Goal: Information Seeking & Learning: Learn about a topic

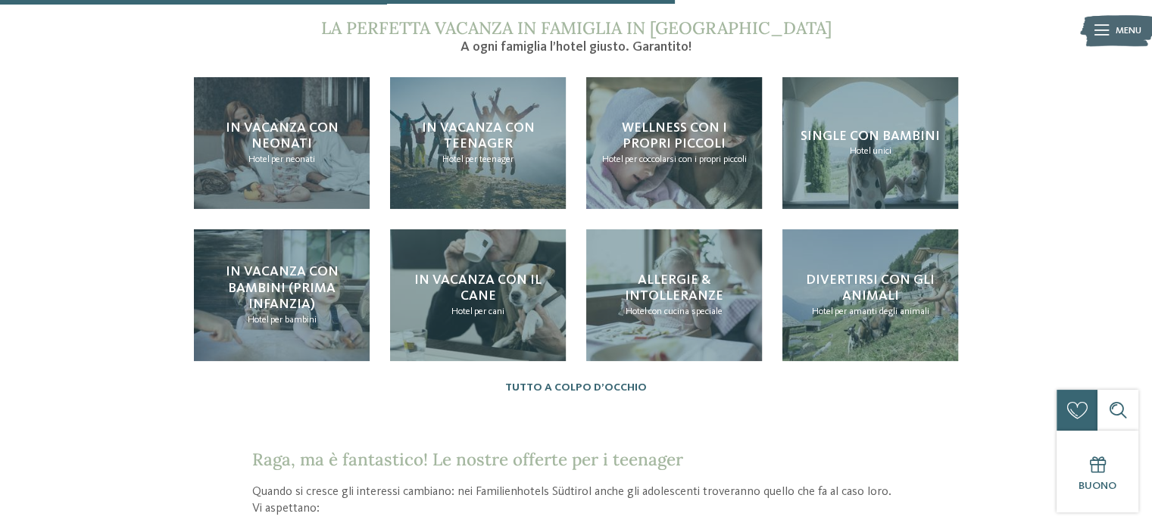
scroll to position [1514, 0]
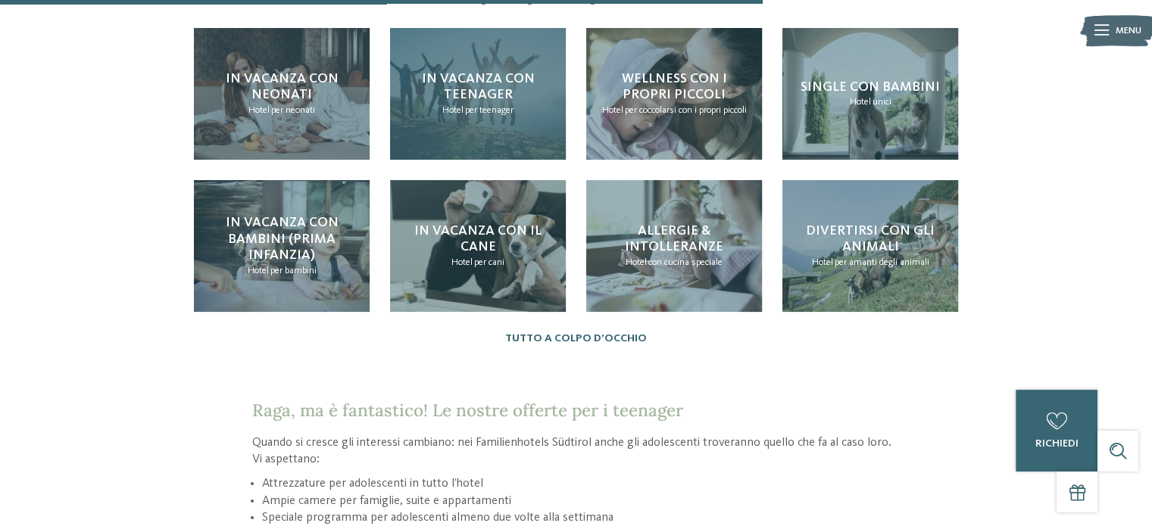
click at [497, 105] on span "per teenager" at bounding box center [489, 110] width 48 height 10
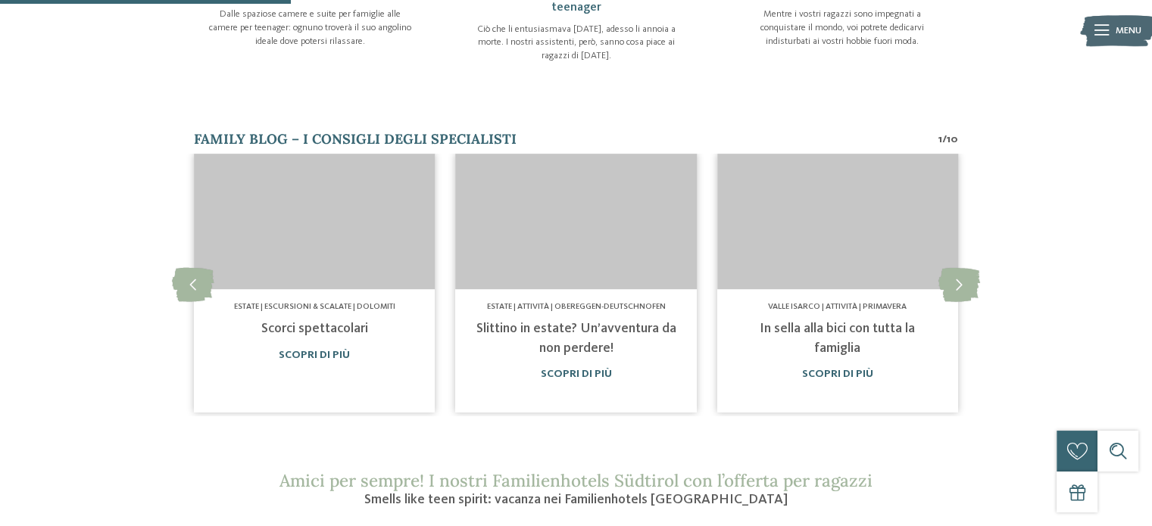
scroll to position [833, 0]
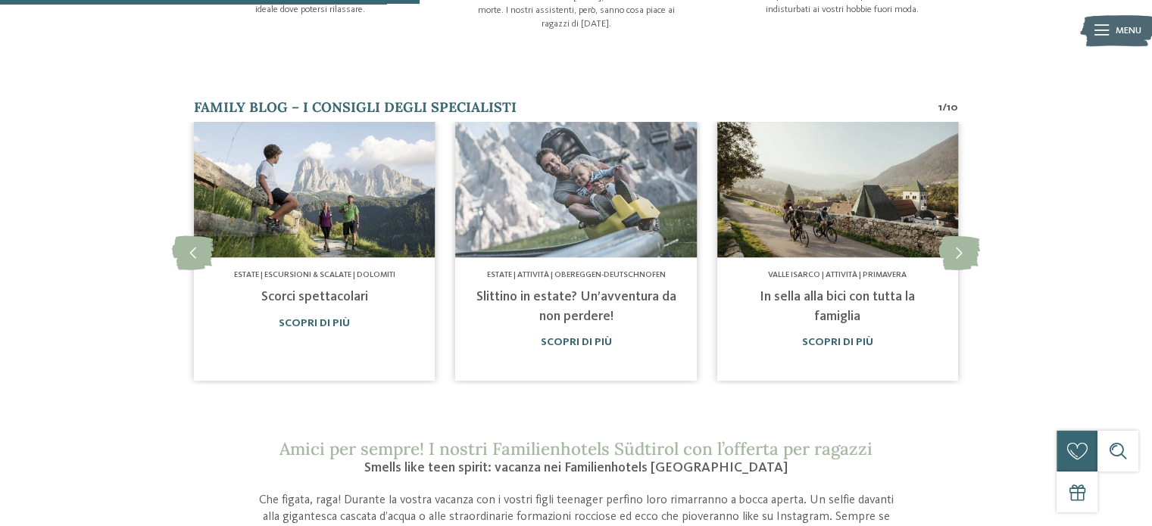
click at [624, 296] on link "Slittino in estate? Un’avventura da non perdere!" at bounding box center [575, 306] width 200 height 33
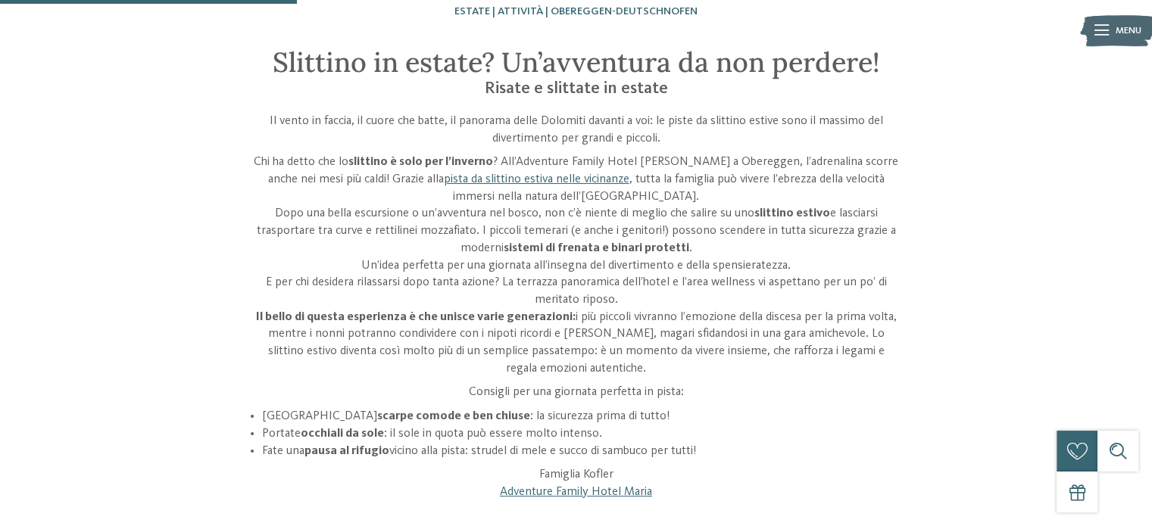
scroll to position [379, 0]
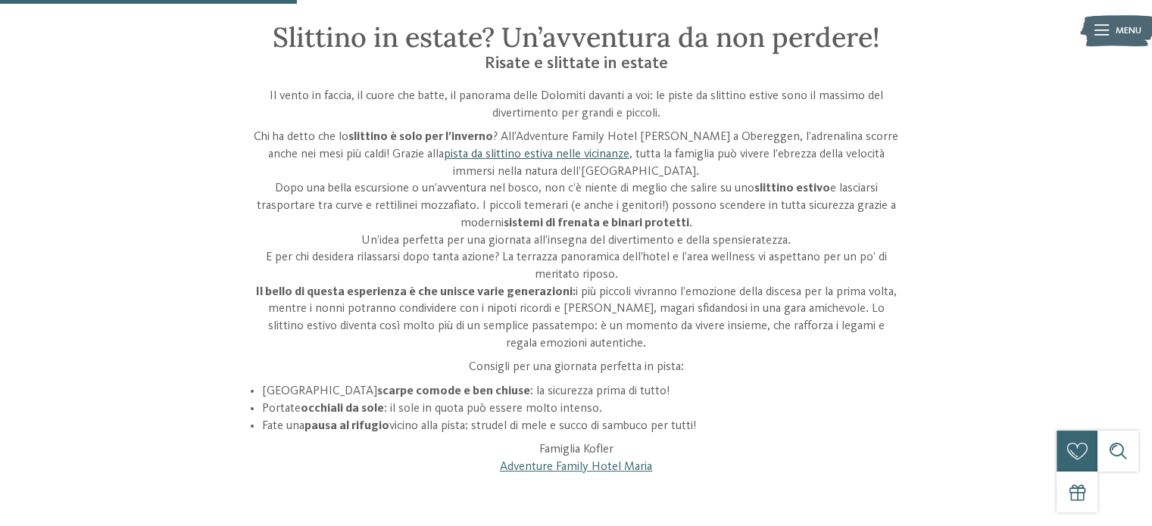
click at [443, 152] on link "pista da slittino estiva nelle vicinanze" at bounding box center [536, 154] width 186 height 12
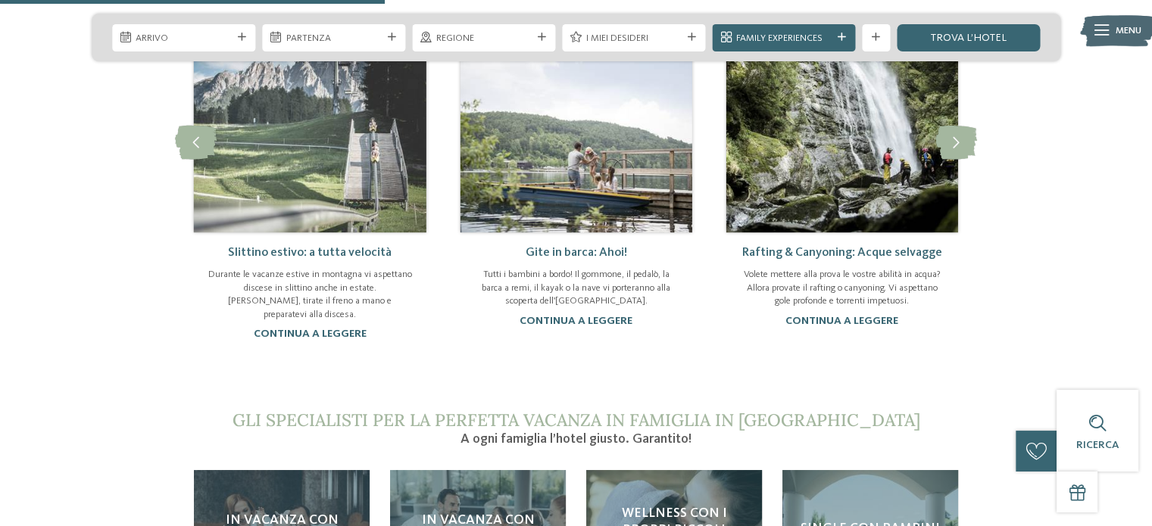
scroll to position [530, 0]
